Goal: Communication & Community: Answer question/provide support

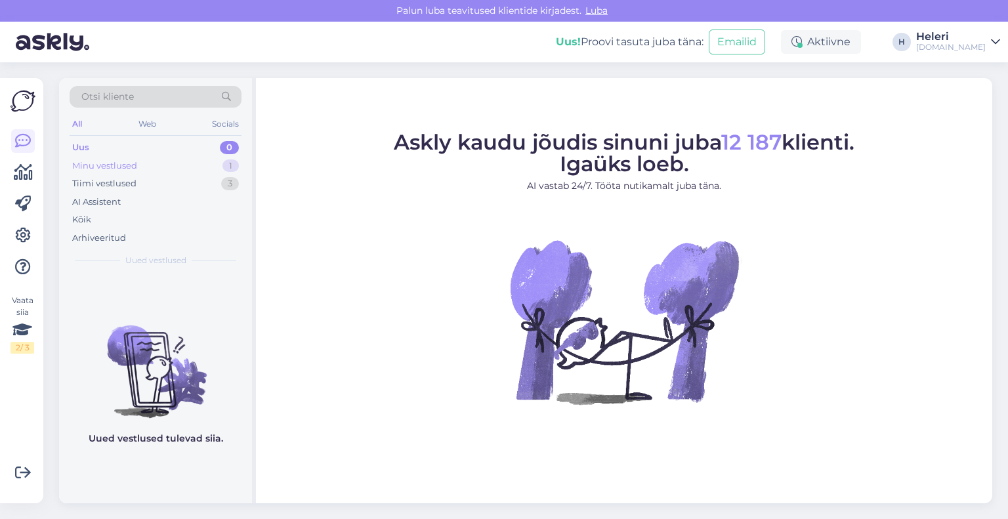
click at [132, 168] on div "Minu vestlused" at bounding box center [104, 165] width 65 height 13
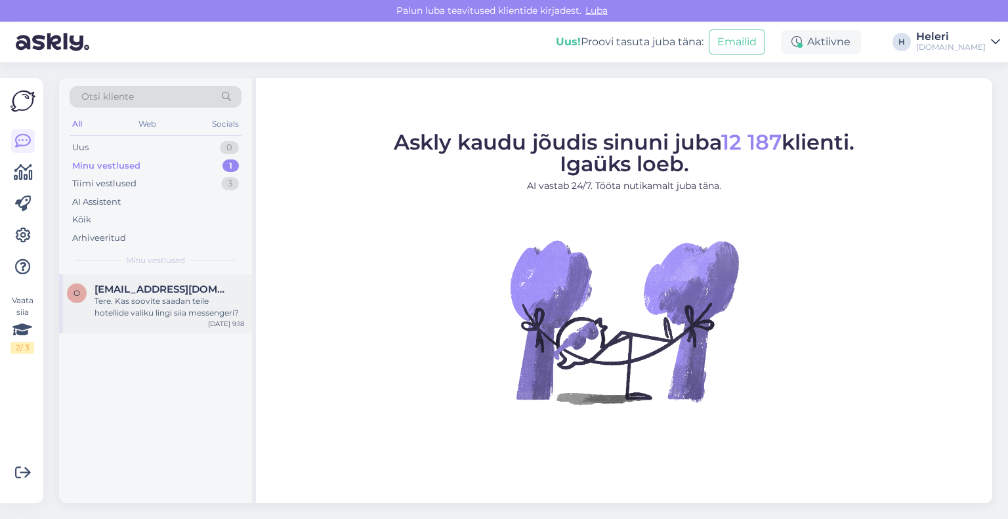
click at [154, 295] on div "Tere. Kas soovite saadan teile hotellide valiku lingi siia messengeri?" at bounding box center [169, 307] width 150 height 24
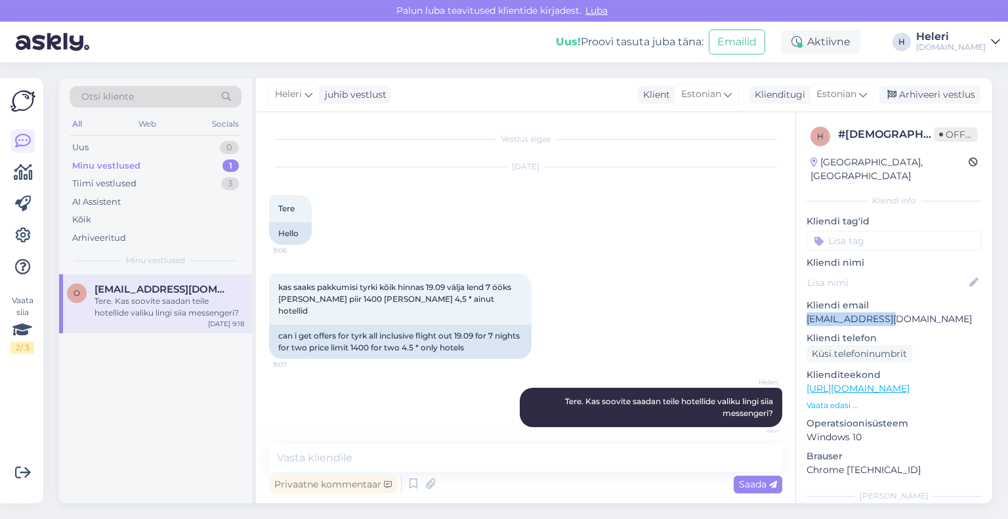
drag, startPoint x: 803, startPoint y: 305, endPoint x: 916, endPoint y: 304, distance: 113.5
click at [918, 304] on div "h # hziynpq2 Offline Estonia, Tallinn Kliendi info Kliendi tag'id Kliendi nimi …" at bounding box center [894, 388] width 196 height 553
copy p "olga_204@mail.ru"
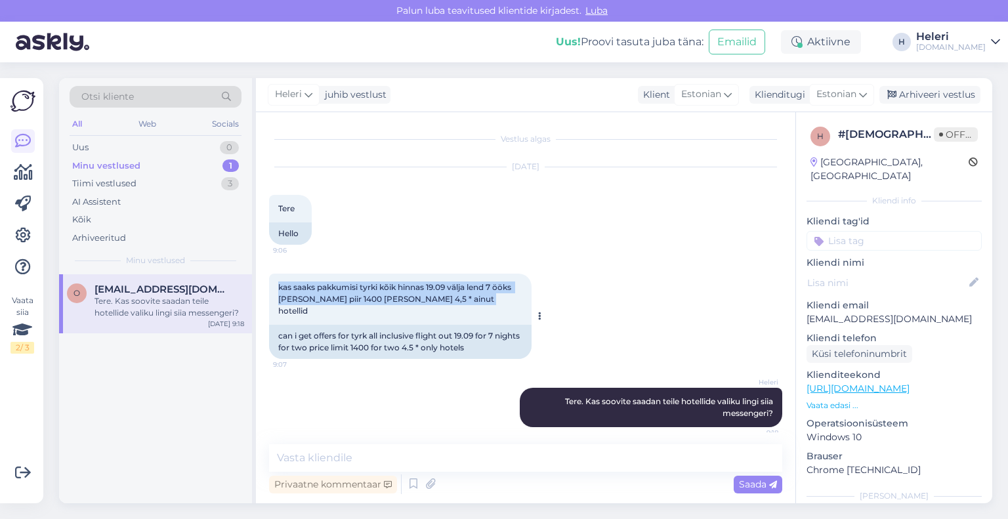
drag, startPoint x: 279, startPoint y: 286, endPoint x: 451, endPoint y: 300, distance: 173.1
click at [522, 300] on div "kas saaks pakkumisi tyrki kõik hinnas 19.09 välja lend 7 ööks kahele hinna piir…" at bounding box center [400, 299] width 262 height 51
copy span "kas saaks pakkumisi tyrki kõik hinnas 19.09 välja lend 7 ööks kahele hinna piir…"
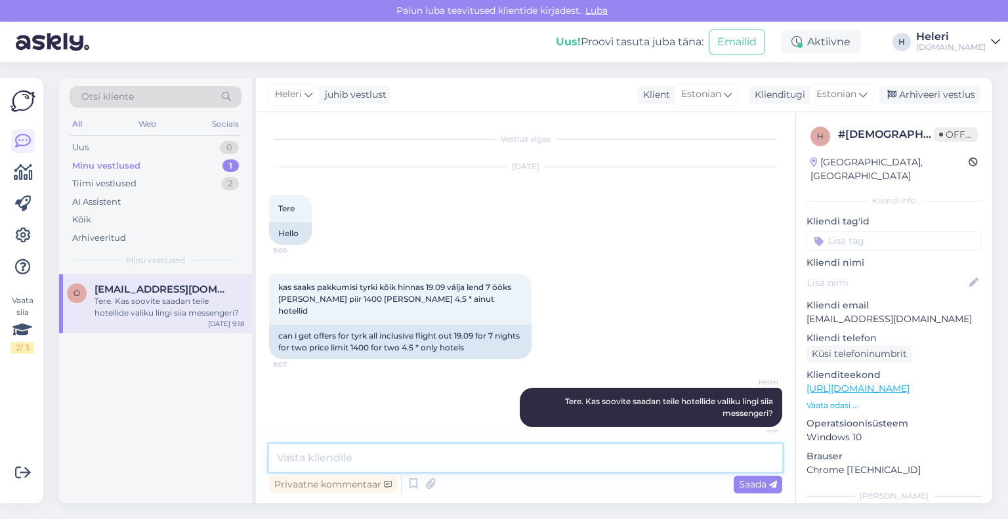
click at [339, 449] on textarea at bounding box center [525, 458] width 513 height 28
click at [321, 458] on textarea "saatsin teile pakkumised emailile :)" at bounding box center [525, 458] width 513 height 28
type textarea "saatsin Teile pakkumised emailile :)"
click at [757, 484] on span "Saada" at bounding box center [758, 484] width 38 height 12
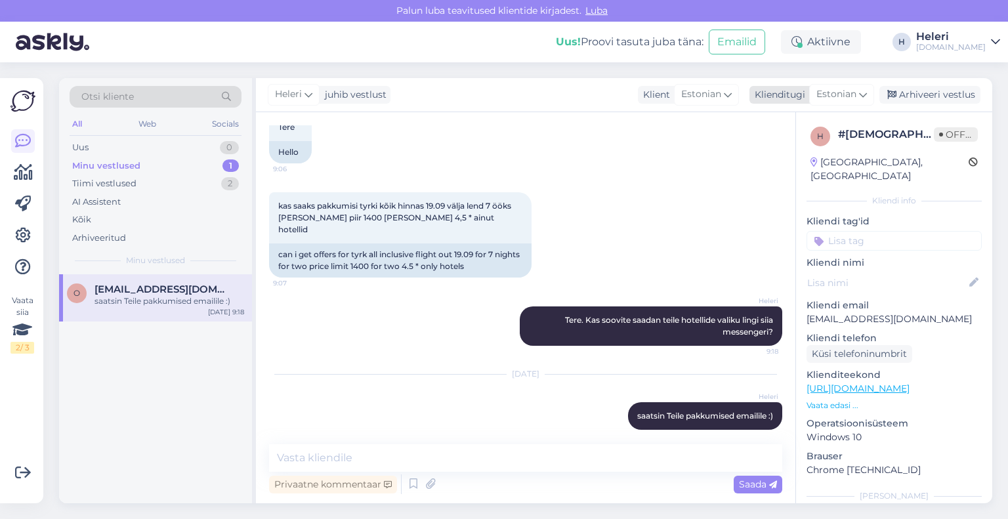
click at [930, 97] on div "Arhiveeri vestlus" at bounding box center [929, 95] width 101 height 18
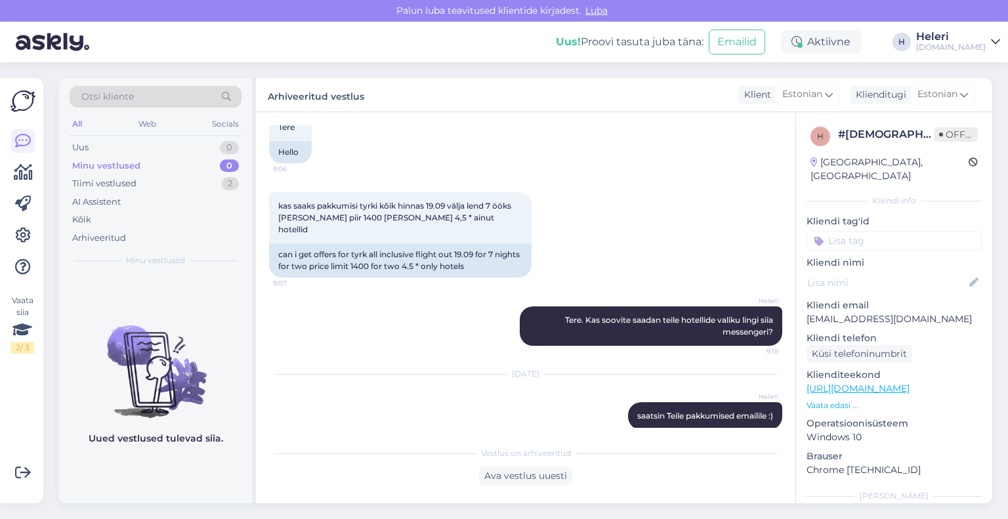
click at [955, 47] on div "Tuusik.ee" at bounding box center [951, 47] width 70 height 10
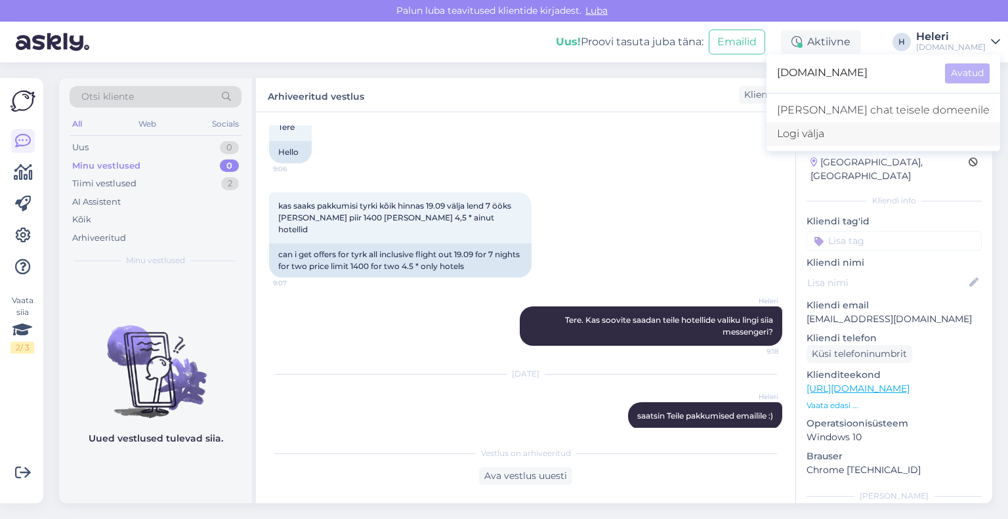
click at [905, 133] on div "Logi välja" at bounding box center [883, 134] width 234 height 24
